Goal: Task Accomplishment & Management: Complete application form

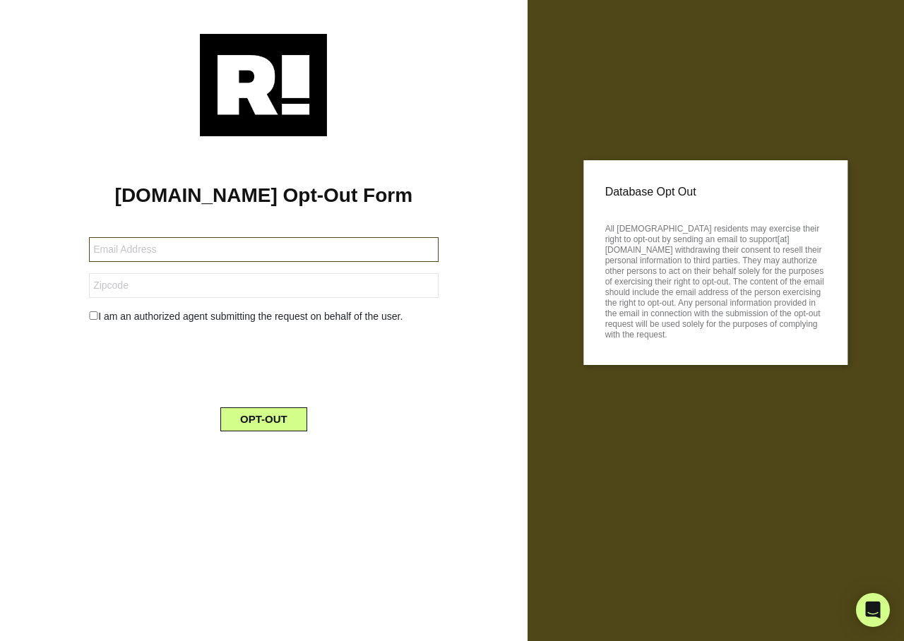
type input "[EMAIL_ADDRESS][DOMAIN_NAME]"
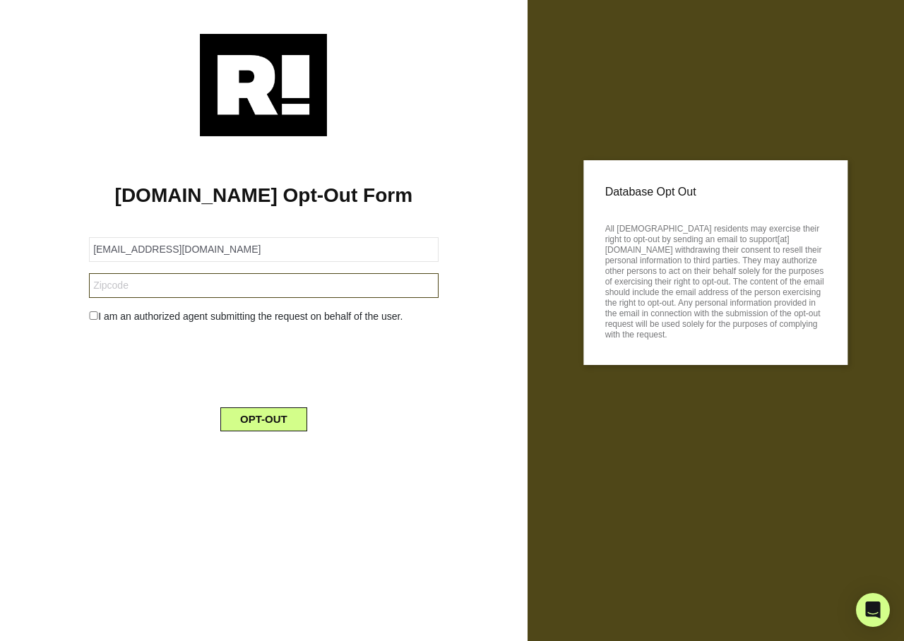
type input "33872"
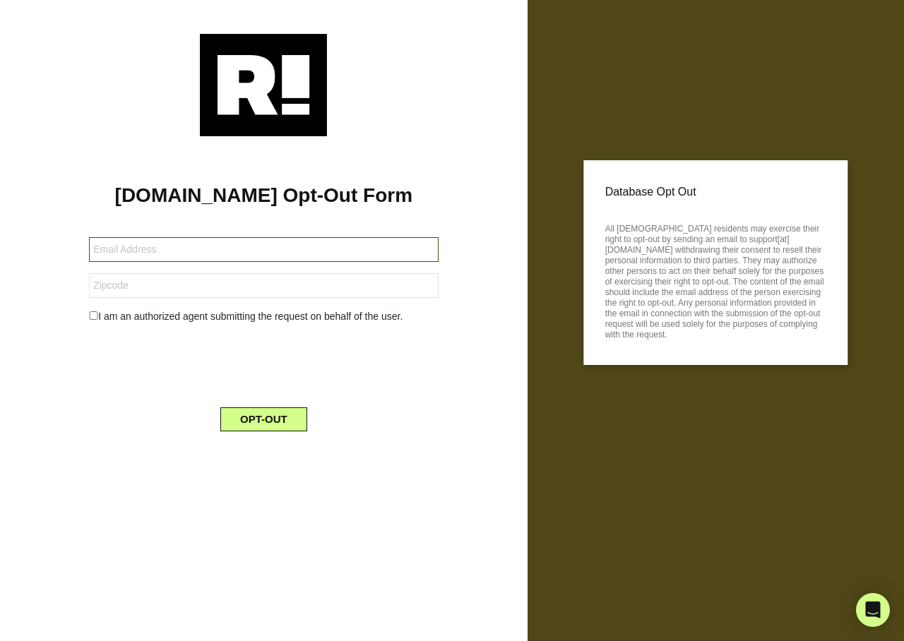
type input "[EMAIL_ADDRESS][DOMAIN_NAME]"
type input "02576"
type input "[EMAIL_ADDRESS][DOMAIN_NAME]"
type input "75203"
type input "ssullivan11652@msn.com"
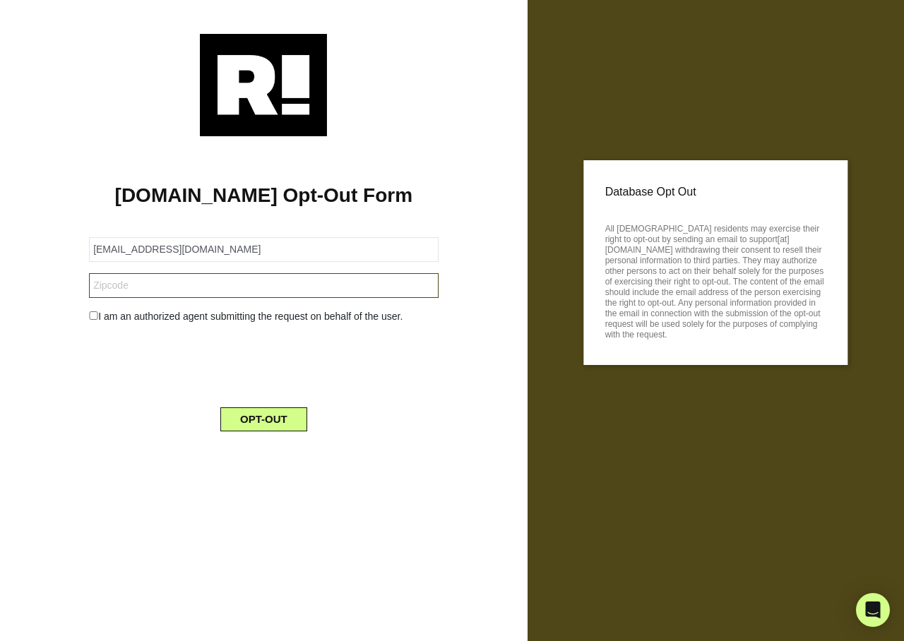
type input "34450"
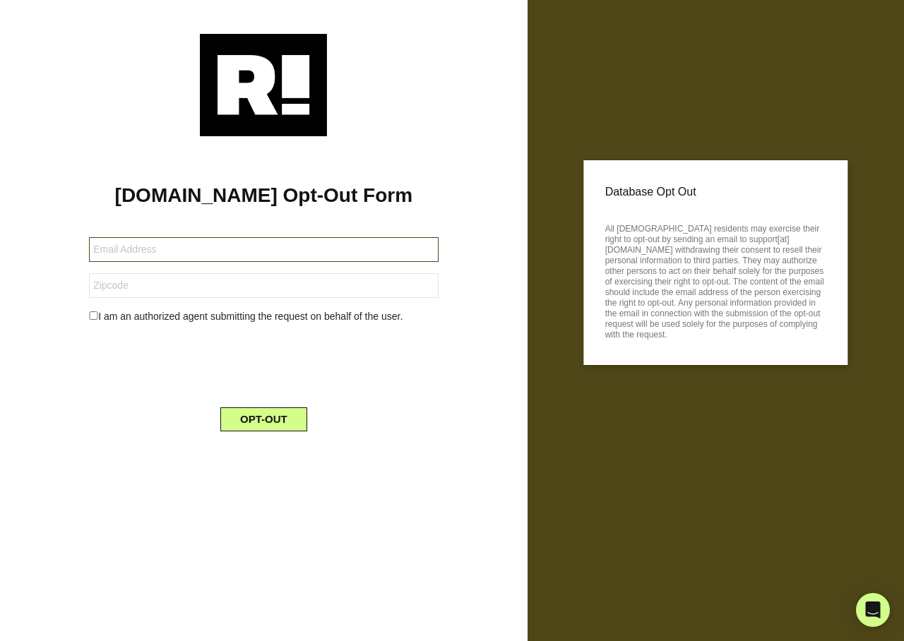
type input "[EMAIL_ADDRESS][DOMAIN_NAME]"
type input "98816"
type input "lisboa2063@gmail.com"
type input "90740"
type input "dsakai6@hawaiiantel.net"
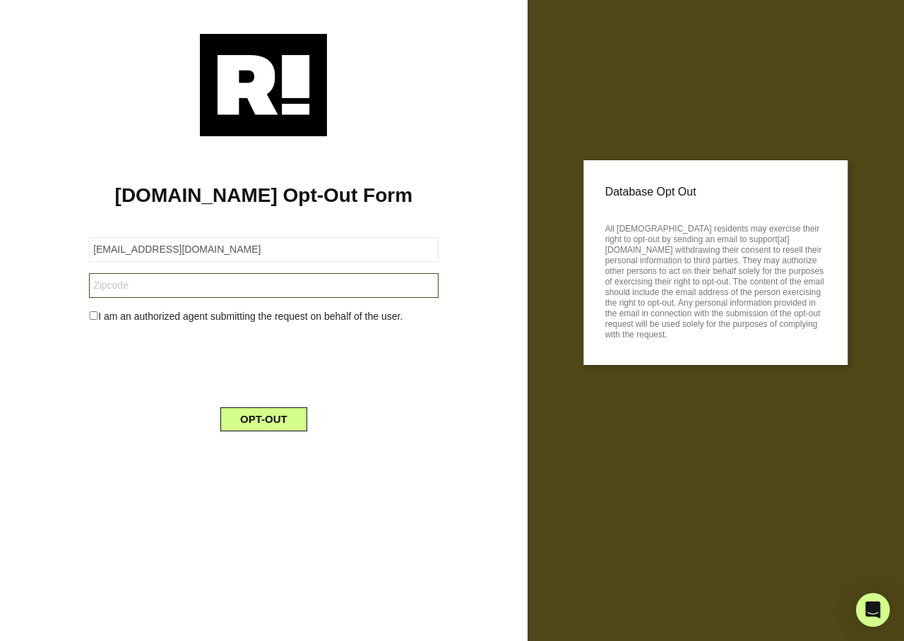
type input "96792"
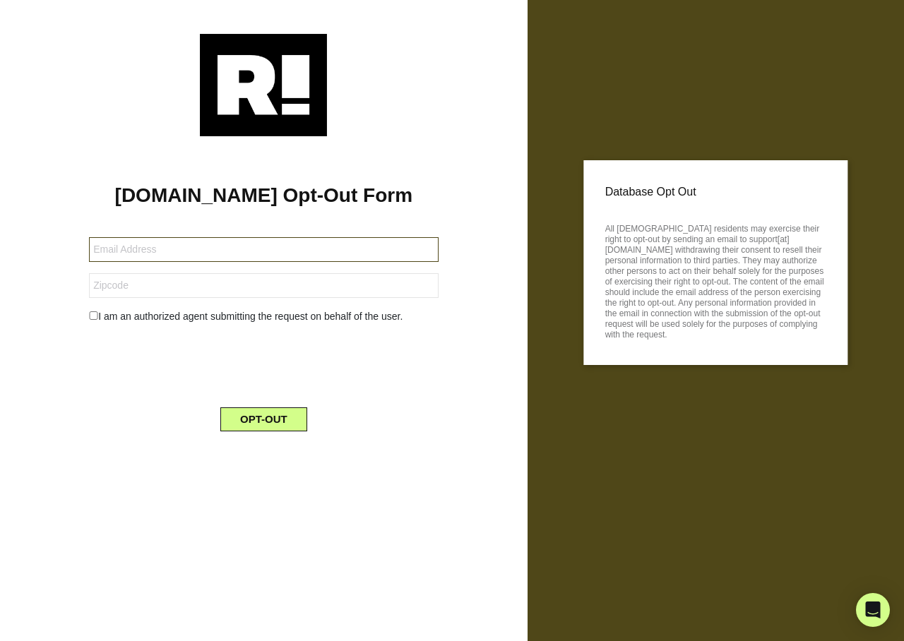
type input "dsakai6@hawaiiantel.net"
type input "96792"
